Goal: Task Accomplishment & Management: Manage account settings

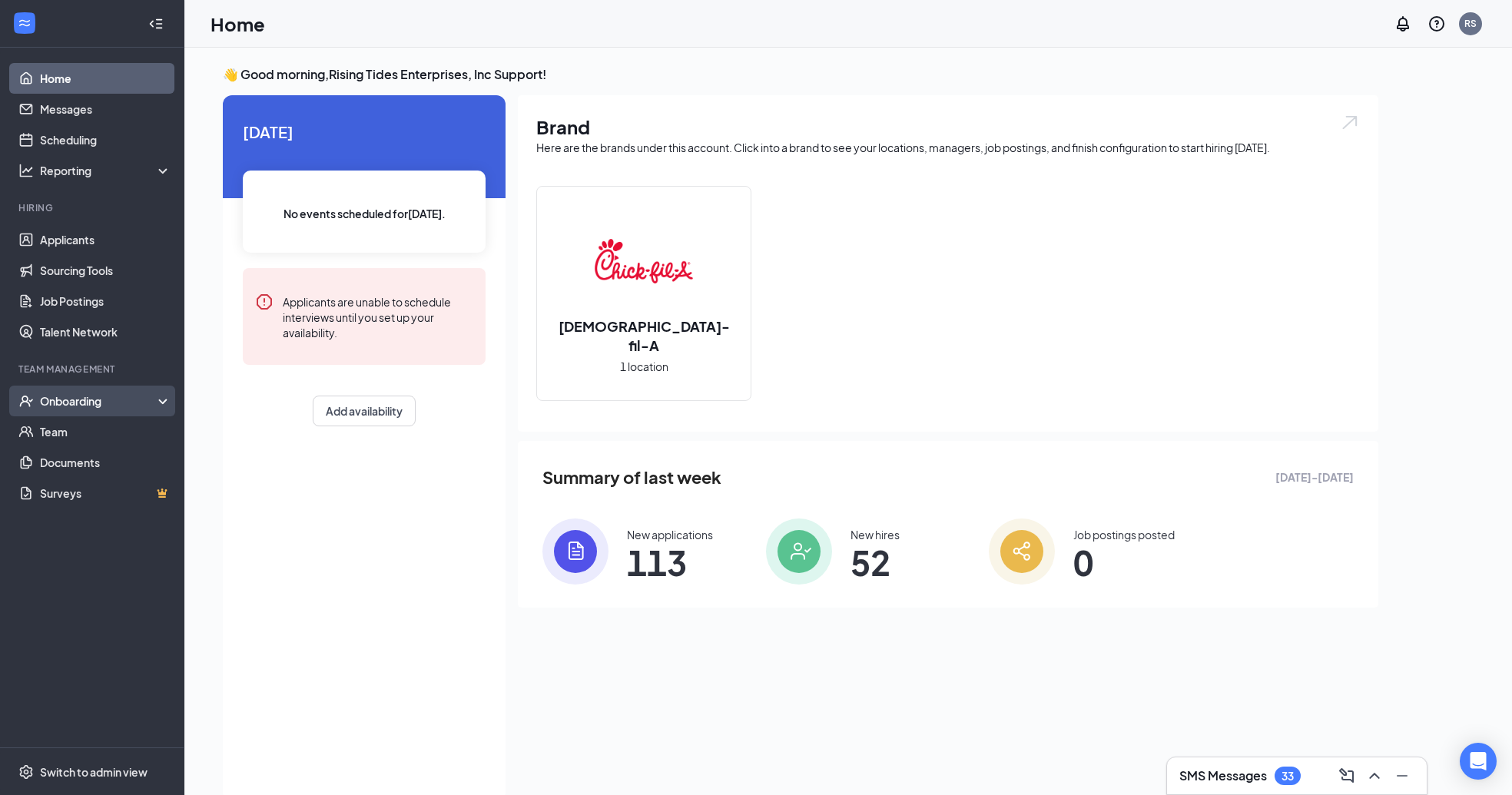
click at [112, 411] on div "Onboarding" at bounding box center [92, 401] width 184 height 31
click at [89, 519] on link "Activity log" at bounding box center [106, 524] width 131 height 31
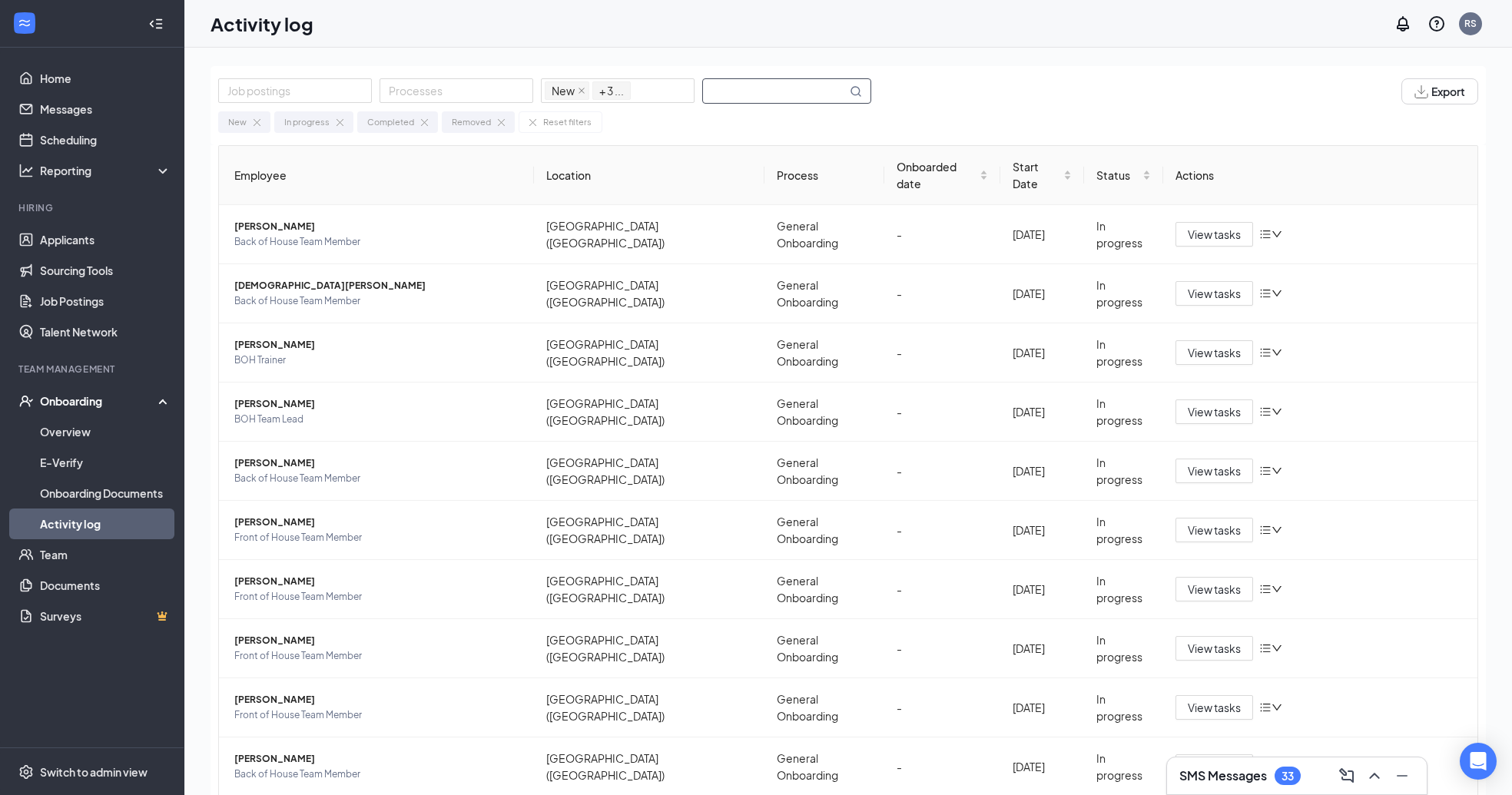
click at [736, 95] on input "text" at bounding box center [774, 91] width 143 height 24
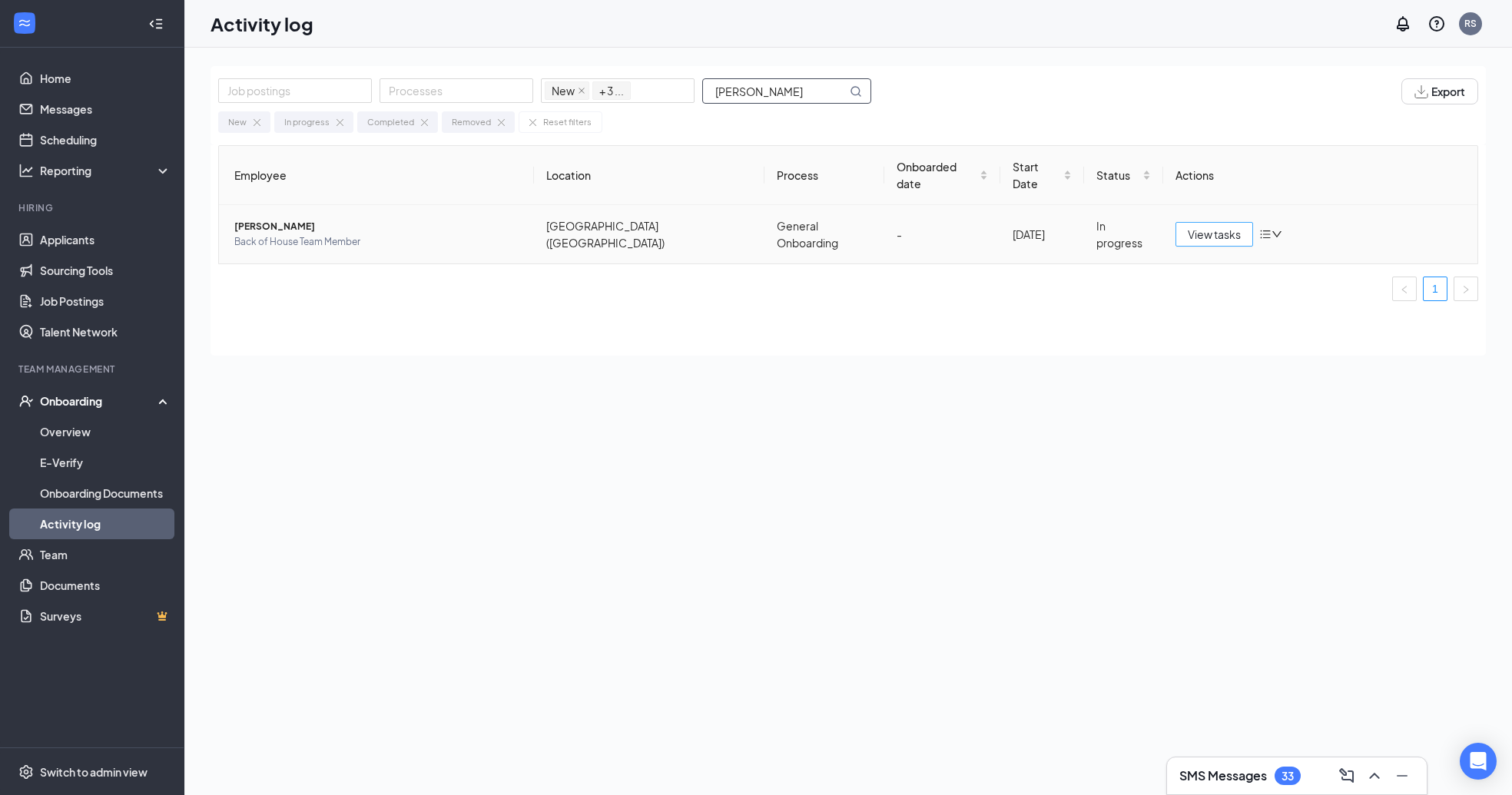
type input "stacey"
click at [1192, 225] on span "View tasks" at bounding box center [1214, 234] width 53 height 17
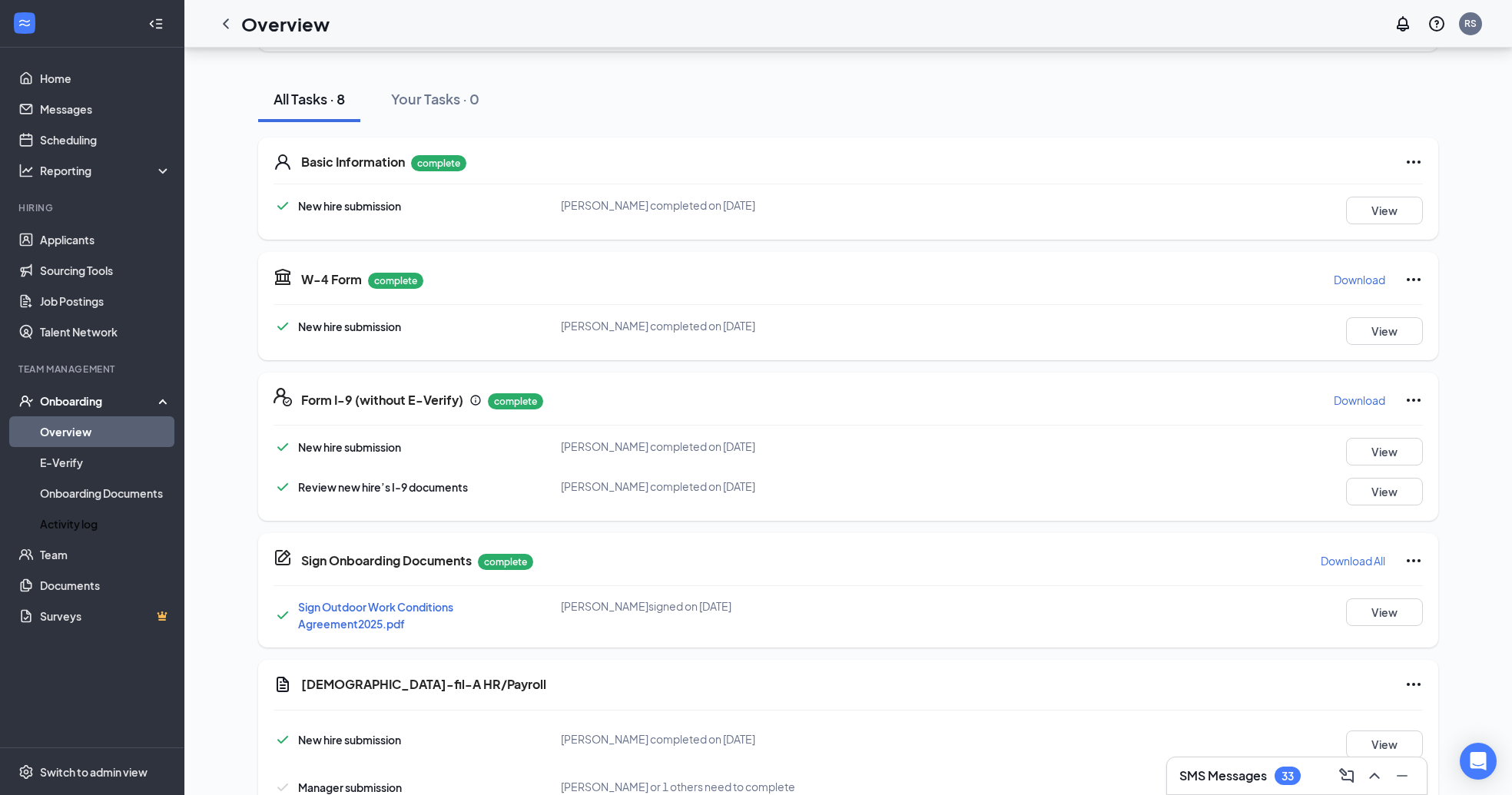
scroll to position [252, 0]
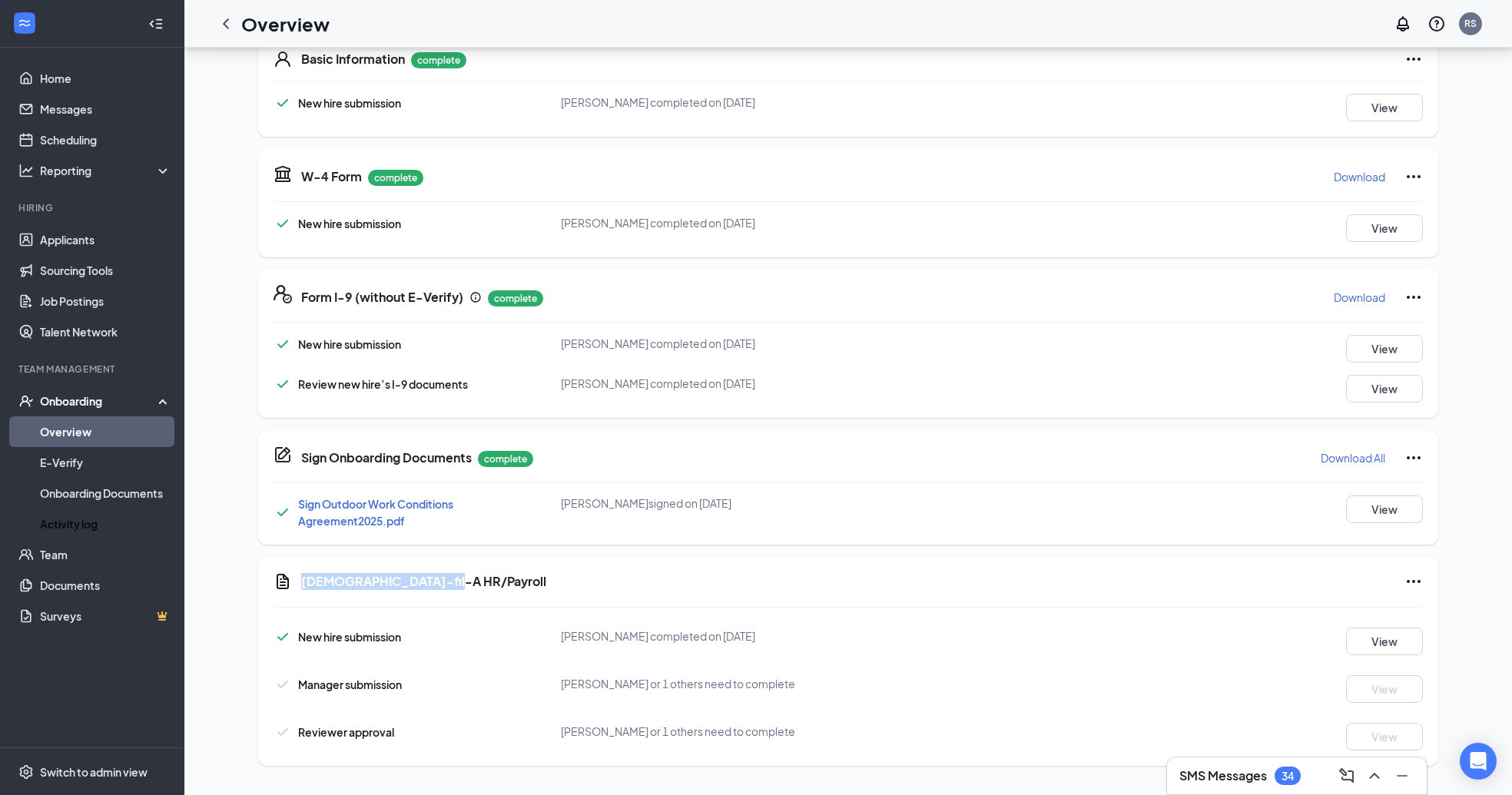
drag, startPoint x: 463, startPoint y: 572, endPoint x: 283, endPoint y: 563, distance: 180.2
click at [283, 563] on div "Chick-fil-A HR/Payroll New hire submission Makaylah k Stacey completed on Sep 4…" at bounding box center [848, 661] width 1180 height 209
copy h5 "Chick-fil-A HR/Payroll"
drag, startPoint x: 428, startPoint y: 676, endPoint x: 275, endPoint y: 686, distance: 153.3
click at [275, 686] on div "Manager submission" at bounding box center [417, 684] width 288 height 18
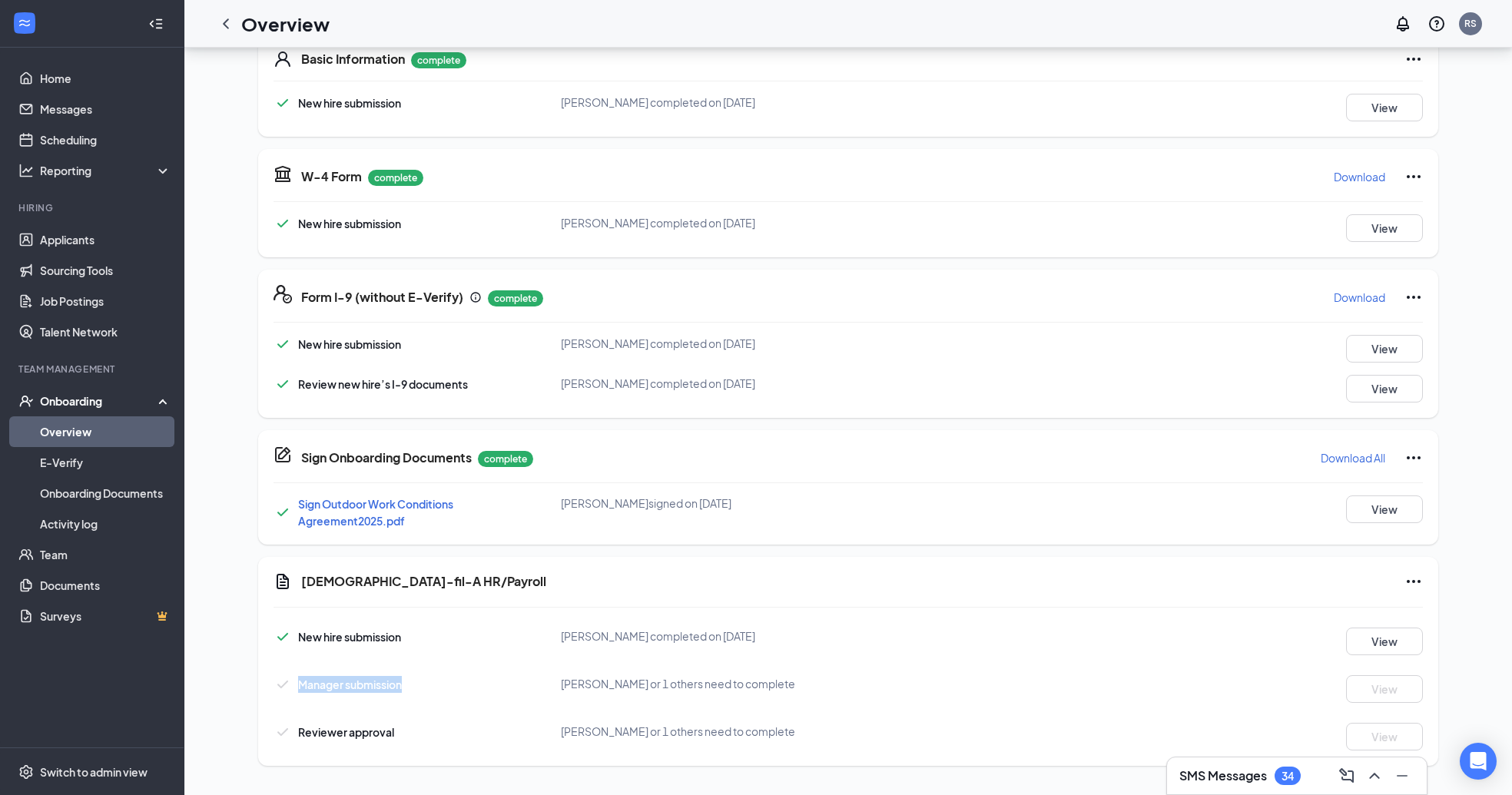
copy span "Manager submission"
click at [385, 734] on span "Reviewer approval" at bounding box center [345, 731] width 96 height 14
click at [396, 732] on div "Reviewer approval" at bounding box center [417, 732] width 288 height 18
drag, startPoint x: 396, startPoint y: 732, endPoint x: 298, endPoint y: 730, distance: 98.0
click at [298, 730] on div "Reviewer approval" at bounding box center [417, 732] width 288 height 18
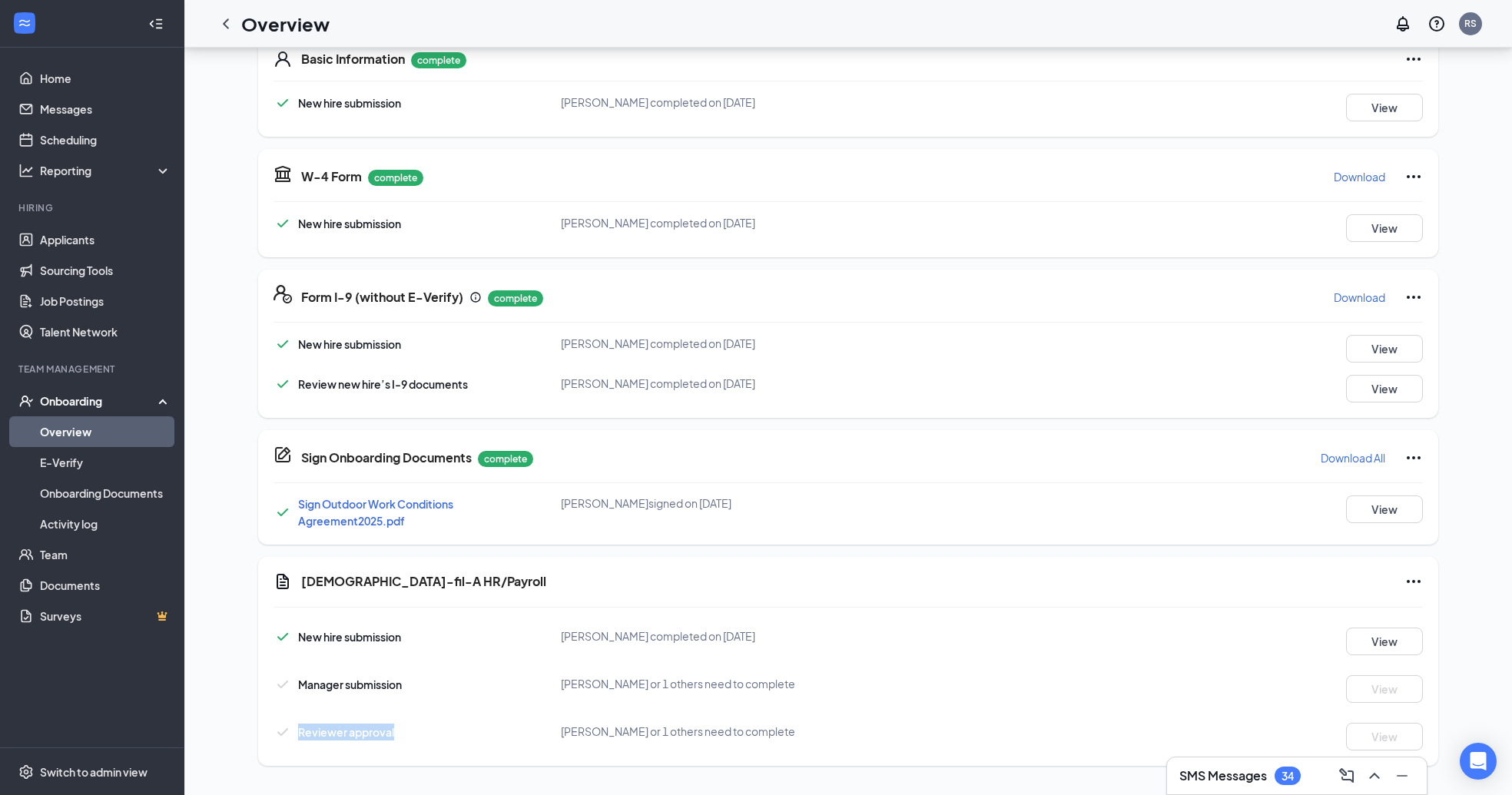
copy span "Reviewer approval"
click at [835, 394] on div "Review new hire’s I-9 documents Millie Roberts completed on Sep 9, 2025 View" at bounding box center [848, 389] width 1150 height 27
